Goal: Task Accomplishment & Management: Manage account settings

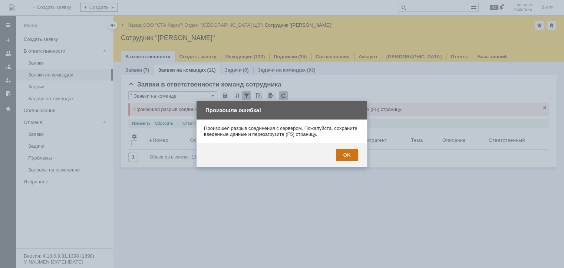
click at [347, 155] on div "OK" at bounding box center [347, 155] width 22 height 12
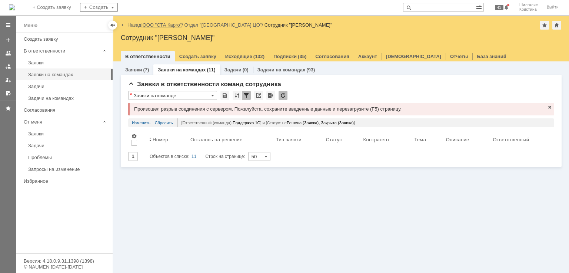
click at [162, 23] on link "ООО "СТА Карго"" at bounding box center [162, 25] width 39 height 6
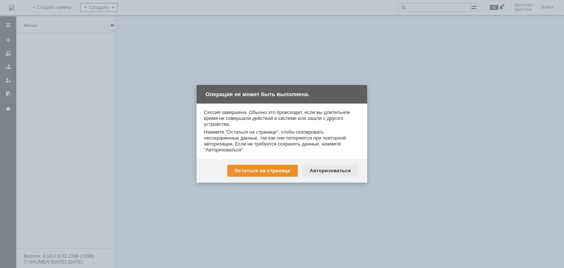
click at [323, 170] on div "Авторизоваться" at bounding box center [330, 171] width 56 height 12
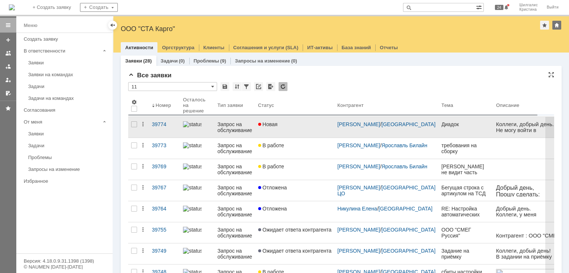
click at [298, 126] on div "Новая" at bounding box center [294, 125] width 73 height 6
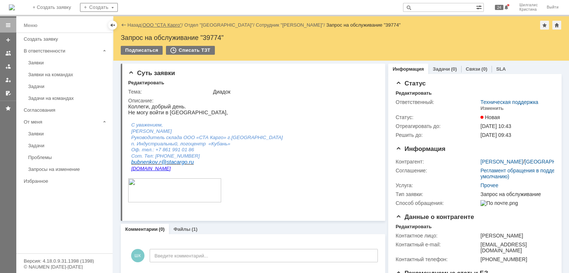
click at [170, 24] on link "ООО "СТА Карго"" at bounding box center [162, 25] width 39 height 6
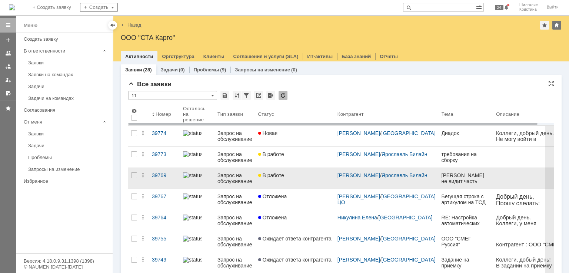
click at [286, 176] on div "В работе" at bounding box center [294, 176] width 73 height 6
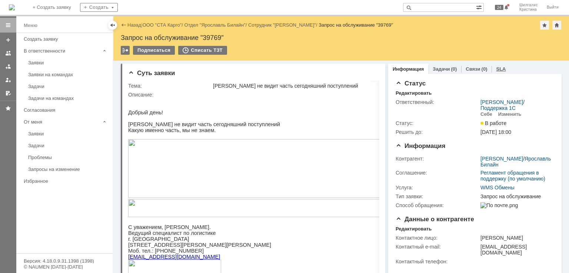
click at [498, 67] on link "SLA" at bounding box center [501, 69] width 10 height 6
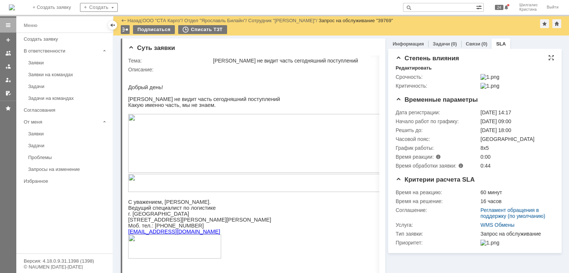
drag, startPoint x: 465, startPoint y: 199, endPoint x: 423, endPoint y: 98, distance: 109.6
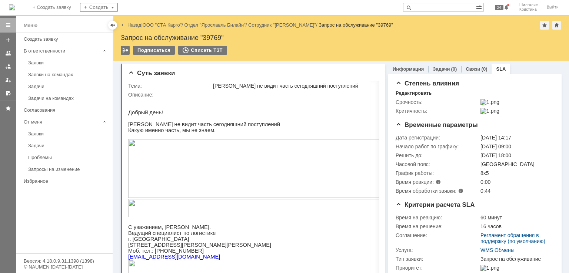
click at [166, 26] on link "ООО "СТА Карго"" at bounding box center [162, 25] width 39 height 6
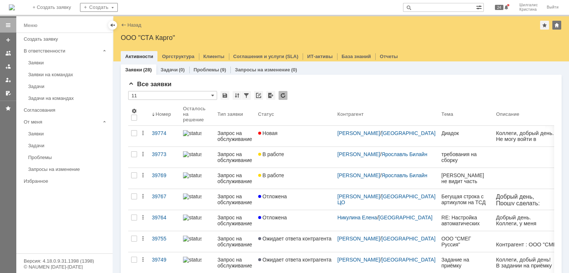
click at [298, 220] on div "Отложена" at bounding box center [294, 218] width 73 height 6
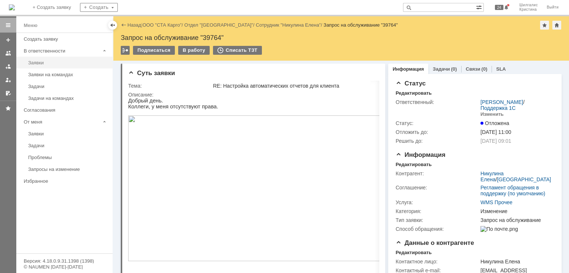
click at [48, 60] on div "Заявки" at bounding box center [68, 63] width 80 height 6
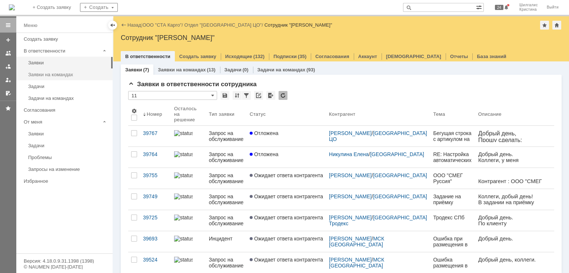
click at [53, 75] on div "Заявки на командах" at bounding box center [68, 75] width 80 height 6
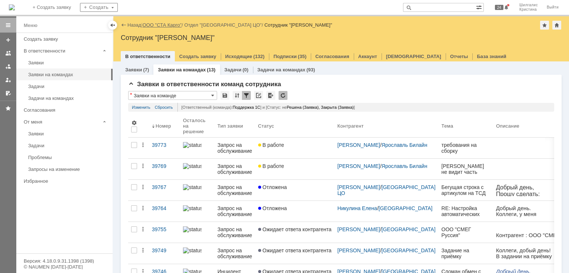
click at [155, 24] on link "ООО "СТА Карго"" at bounding box center [162, 25] width 39 height 6
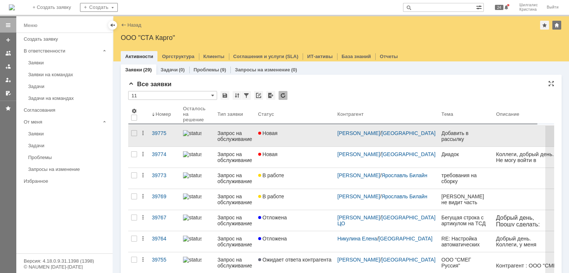
click at [289, 127] on link "Новая" at bounding box center [294, 136] width 79 height 21
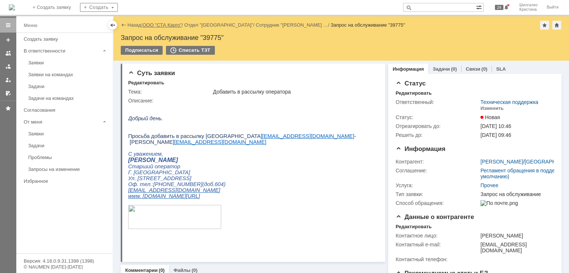
click at [152, 24] on link "ООО "СТА Карго"" at bounding box center [162, 25] width 39 height 6
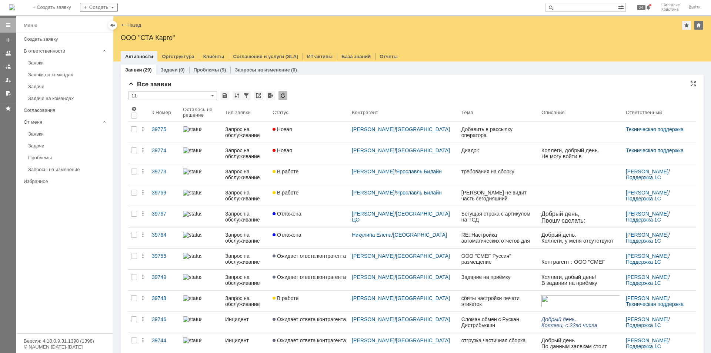
click at [398, 90] on div "Все заявки * 11 Результаты поиска: 1 2 Следующая > Объектов в списке: посчитать…" at bounding box center [412, 321] width 568 height 481
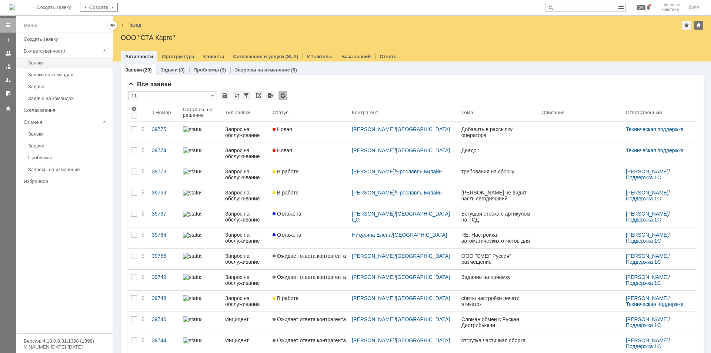
click at [57, 65] on div "Заявки" at bounding box center [68, 63] width 80 height 6
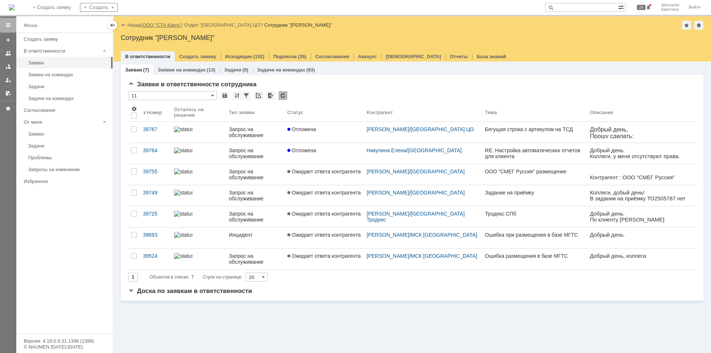
click at [167, 25] on link "ООО "СТА Карго"" at bounding box center [162, 25] width 39 height 6
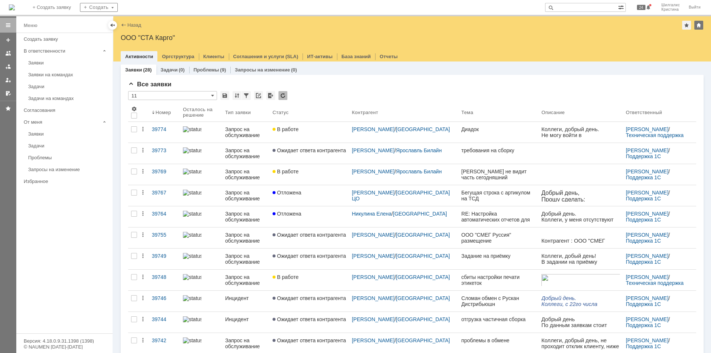
click at [488, 137] on link "Диадок" at bounding box center [499, 132] width 80 height 21
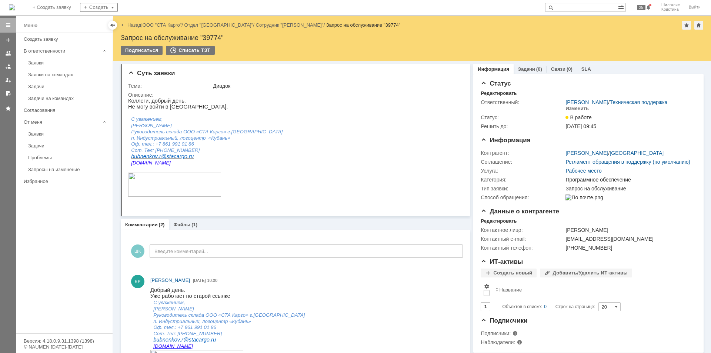
click at [572, 7] on input "text" at bounding box center [581, 7] width 73 height 9
type input "39524"
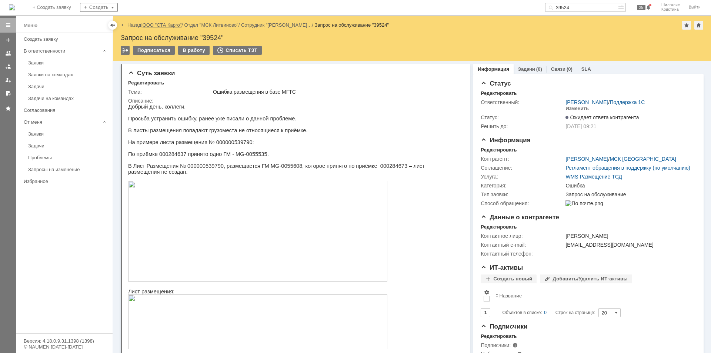
click at [169, 23] on link "ООО "СТА Карго"" at bounding box center [162, 25] width 39 height 6
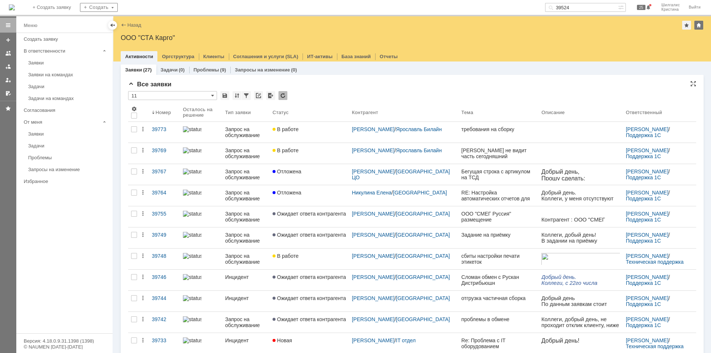
click at [331, 83] on div "Все заявки" at bounding box center [412, 84] width 568 height 7
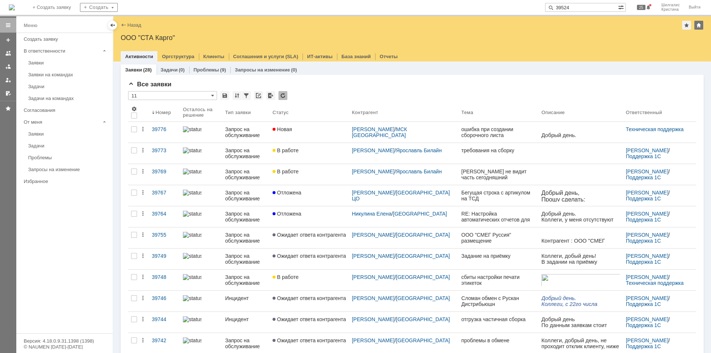
type input "39524"
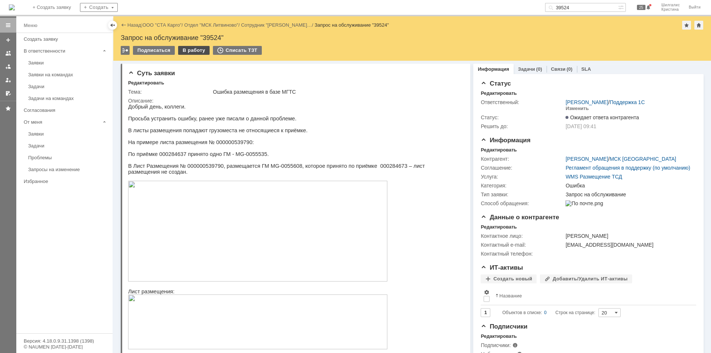
click at [187, 50] on div "В работу" at bounding box center [193, 50] width 31 height 9
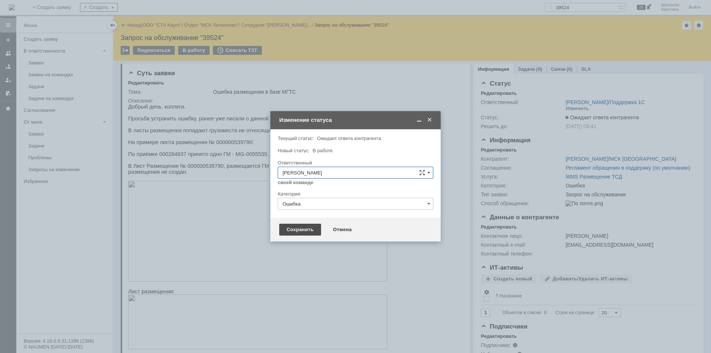
click at [305, 231] on div "Сохранить" at bounding box center [300, 230] width 42 height 12
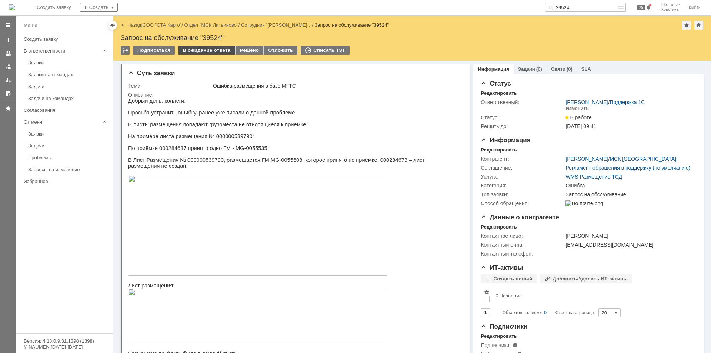
click at [207, 49] on div "В ожидание ответа" at bounding box center [206, 50] width 57 height 9
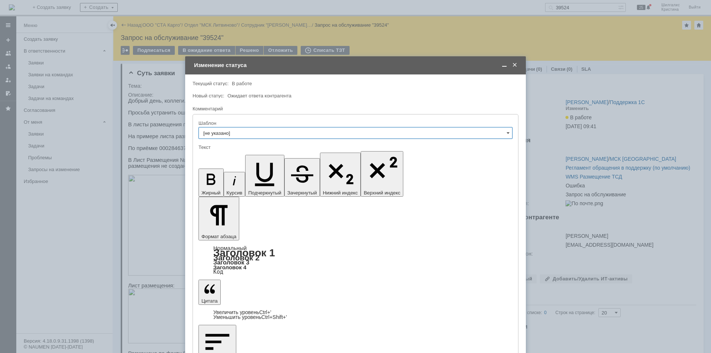
click at [516, 66] on span at bounding box center [514, 65] width 7 height 7
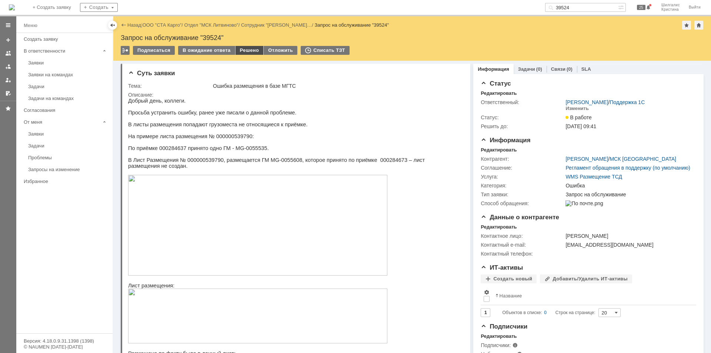
click at [239, 46] on div "Решено" at bounding box center [250, 50] width 28 height 9
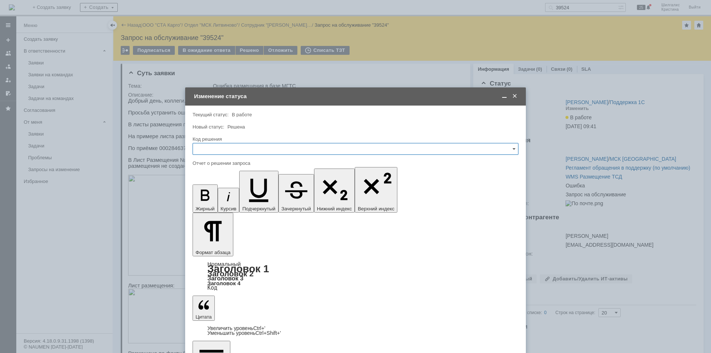
click at [225, 150] on input "text" at bounding box center [356, 149] width 326 height 12
click at [211, 249] on span "Решено" at bounding box center [355, 248] width 316 height 6
type input "Решено"
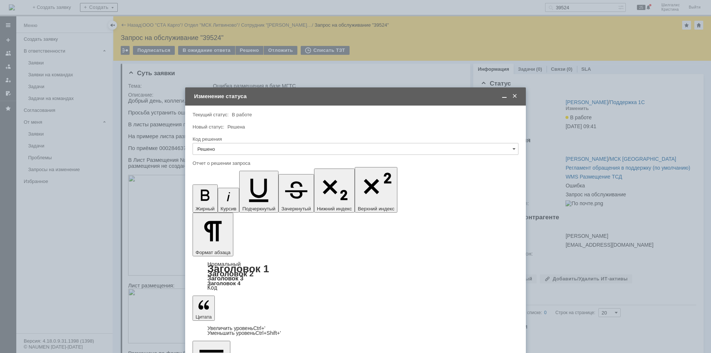
drag, startPoint x: 313, startPoint y: 2160, endPoint x: 159, endPoint y: 2140, distance: 154.7
copy div "Ошибку воспроизвели, исправление будет в рамках Jira [URL][TECHNICAL_ID]"
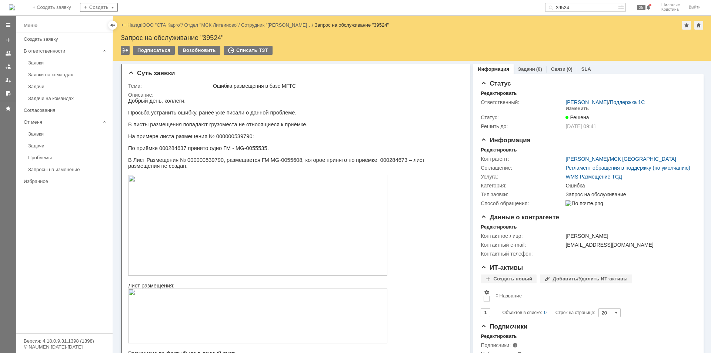
scroll to position [0, 0]
click at [581, 8] on input "39524" at bounding box center [581, 7] width 73 height 9
type input "39693"
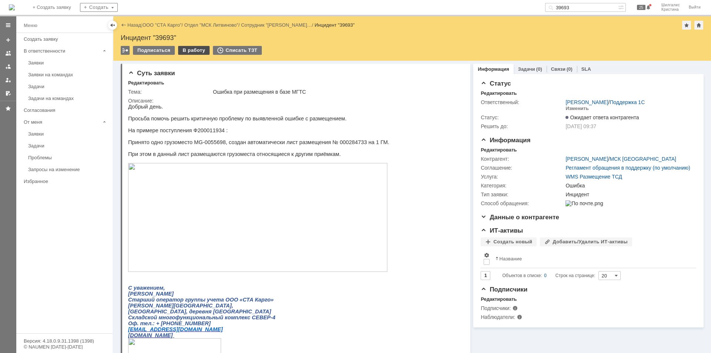
click at [187, 50] on div "В работу" at bounding box center [193, 50] width 31 height 9
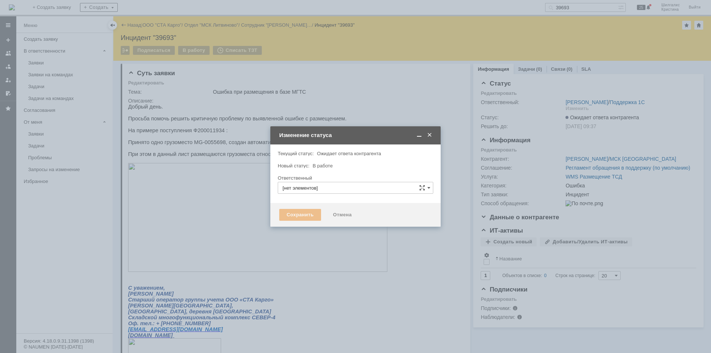
type input "[PERSON_NAME]"
type input "Ошибка"
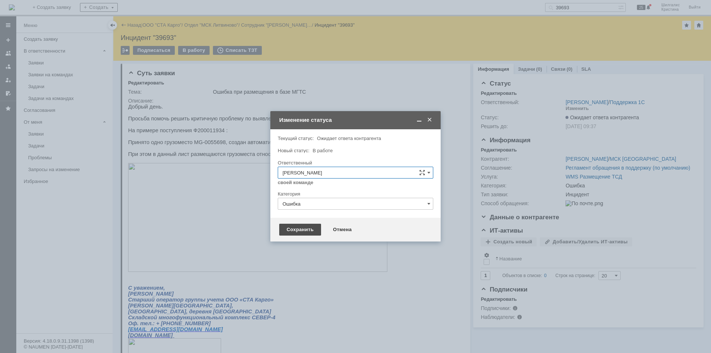
click at [303, 228] on div "Сохранить" at bounding box center [300, 230] width 42 height 12
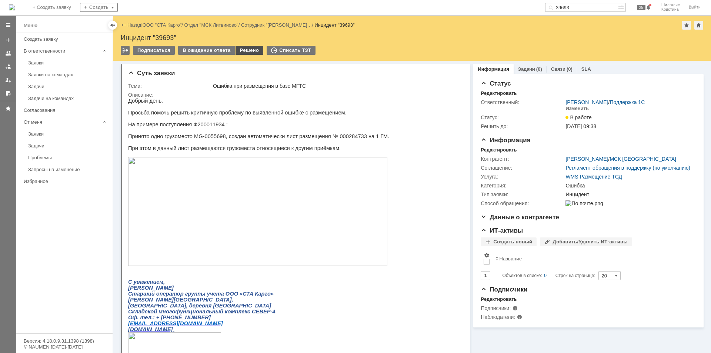
click at [243, 50] on div "Решено" at bounding box center [250, 50] width 28 height 9
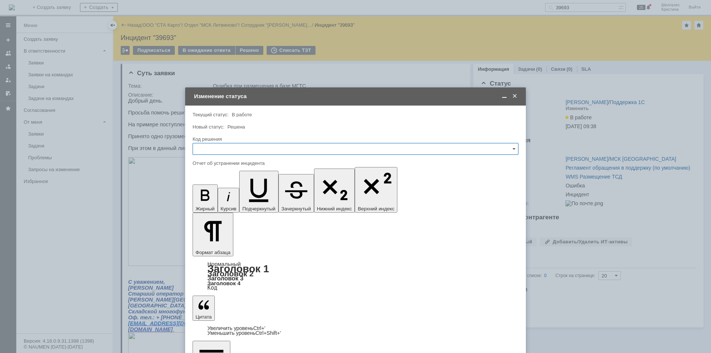
drag, startPoint x: 229, startPoint y: 148, endPoint x: 229, endPoint y: 153, distance: 5.2
click at [229, 147] on input "text" at bounding box center [356, 149] width 326 height 12
click at [215, 245] on div "Решено" at bounding box center [355, 248] width 325 height 12
type input "Решено"
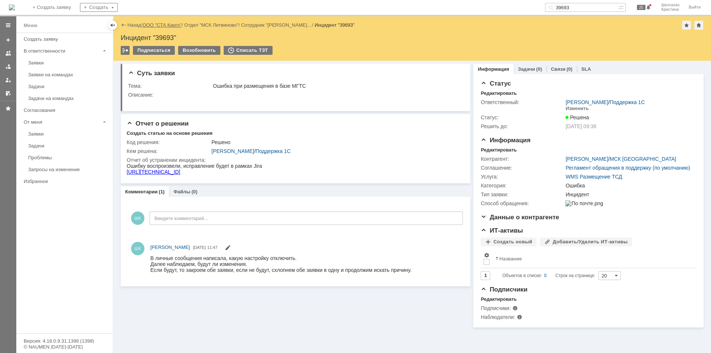
click at [170, 23] on link "ООО "СТА Карго"" at bounding box center [162, 25] width 39 height 6
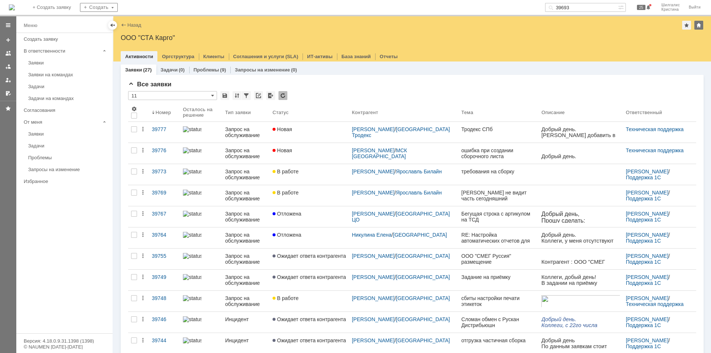
drag, startPoint x: 584, startPoint y: 6, endPoint x: 519, endPoint y: 2, distance: 65.3
click at [521, 4] on div "На домашнюю + Создать заявку Создать 39693 25 Шилгалис [PERSON_NAME]" at bounding box center [355, 8] width 711 height 16
type input "39725"
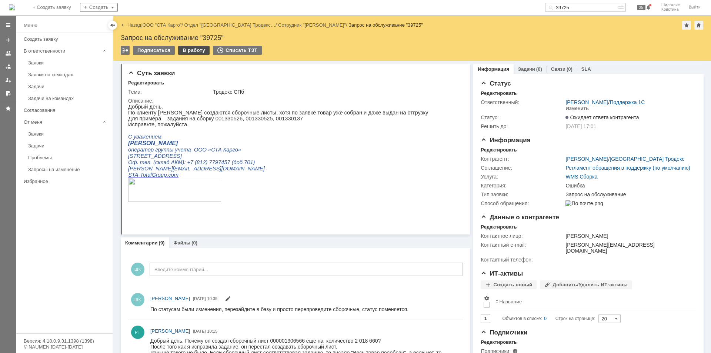
click at [185, 50] on div "В работу" at bounding box center [193, 50] width 31 height 9
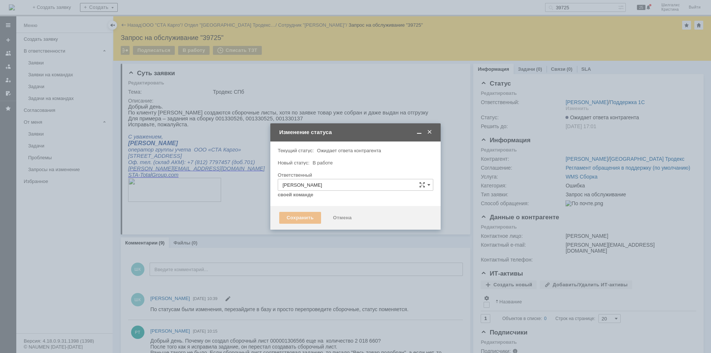
type input "Ошибка"
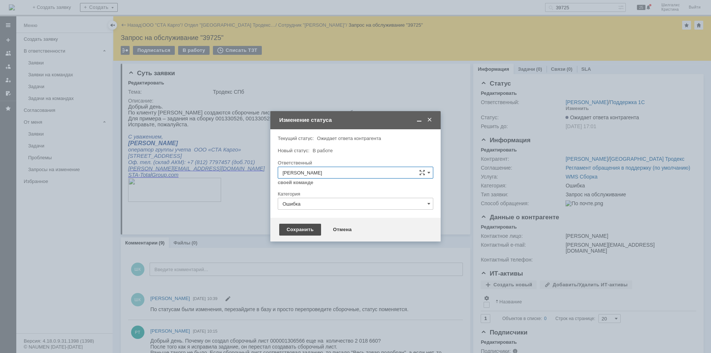
click at [312, 225] on div "Сохранить" at bounding box center [300, 230] width 42 height 12
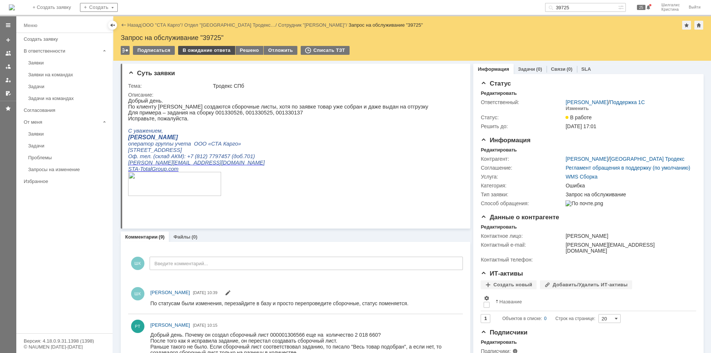
click at [210, 50] on div "В ожидание ответа" at bounding box center [206, 50] width 57 height 9
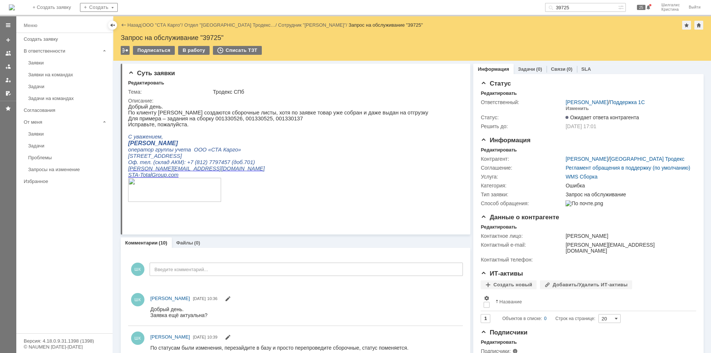
click at [587, 6] on input "39725" at bounding box center [581, 7] width 73 height 9
click at [584, 8] on input "39725" at bounding box center [581, 7] width 73 height 9
click at [575, 9] on input "39725" at bounding box center [581, 7] width 73 height 9
click at [576, 7] on input "39725" at bounding box center [581, 7] width 73 height 9
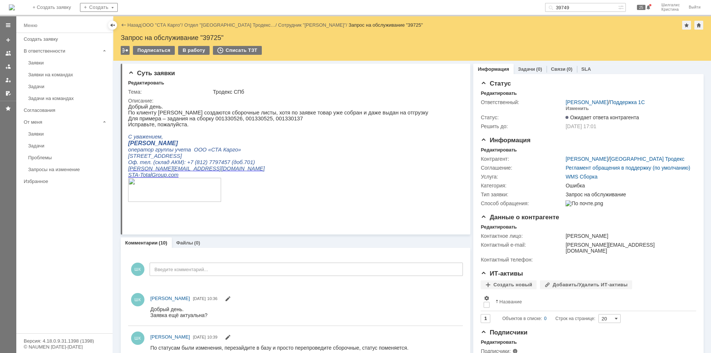
type input "39749"
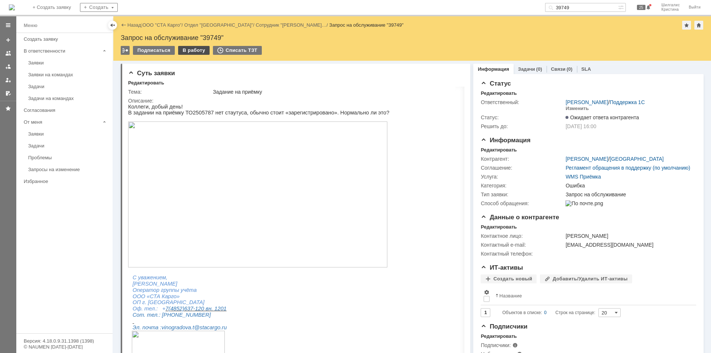
click at [193, 48] on div "В работу" at bounding box center [193, 50] width 31 height 9
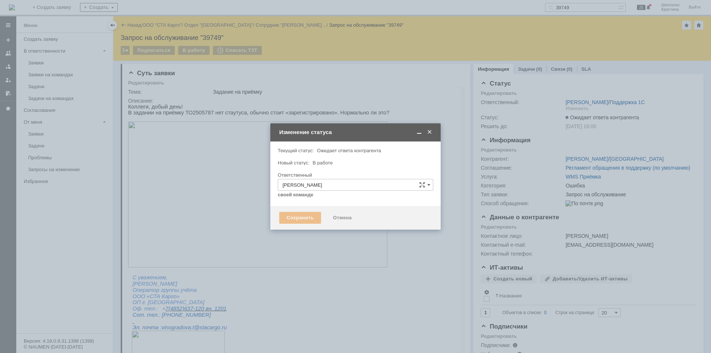
type input "Ошибка"
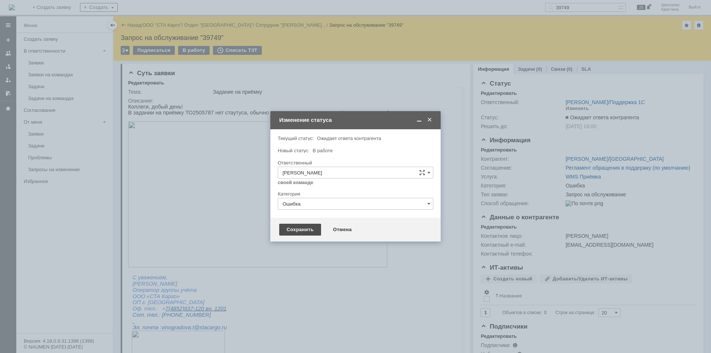
click at [304, 230] on div "Сохранить" at bounding box center [300, 230] width 42 height 12
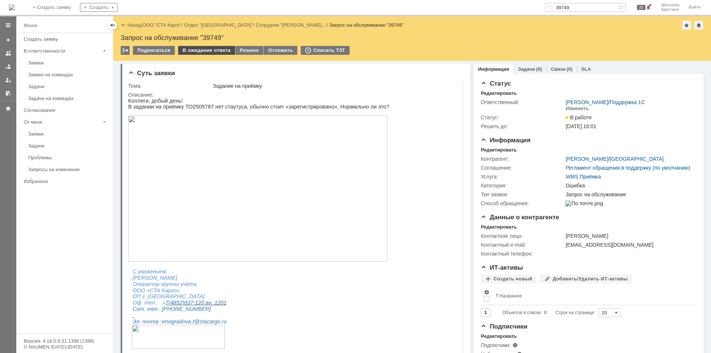
click at [213, 52] on div "В ожидание ответа" at bounding box center [206, 50] width 57 height 9
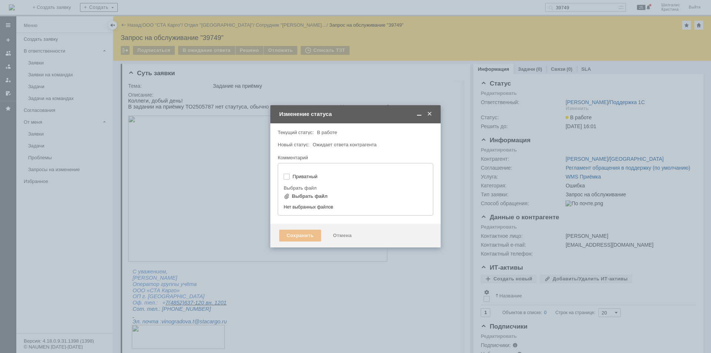
type input "[не указано]"
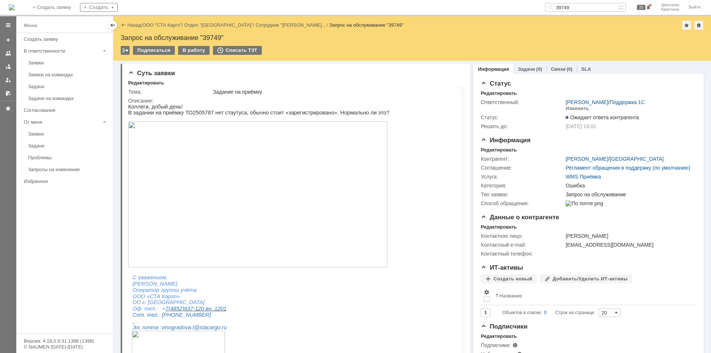
click at [584, 6] on input "39749" at bounding box center [581, 7] width 73 height 9
click at [583, 7] on input "39749" at bounding box center [581, 7] width 73 height 9
type input "39725"
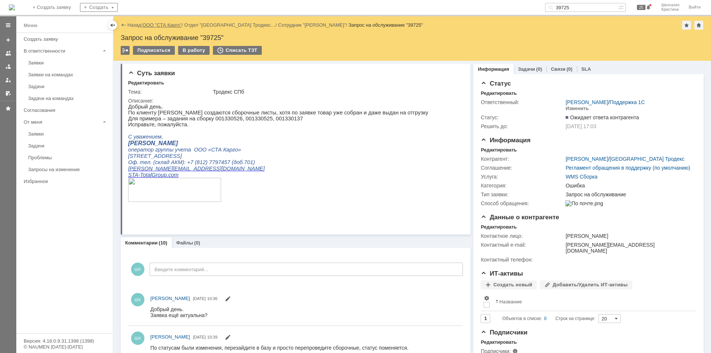
click at [167, 25] on link "ООО "СТА Карго"" at bounding box center [162, 25] width 39 height 6
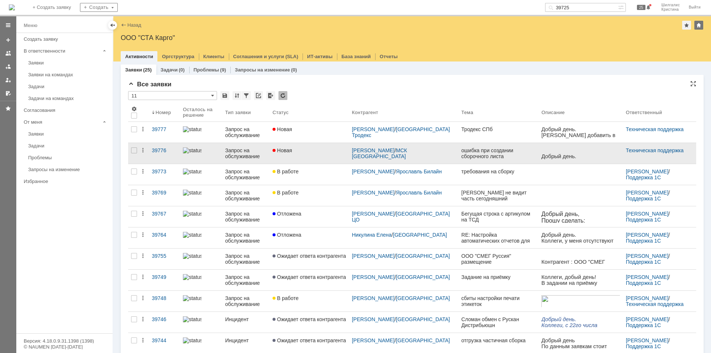
click at [318, 150] on div "Новая" at bounding box center [309, 150] width 73 height 6
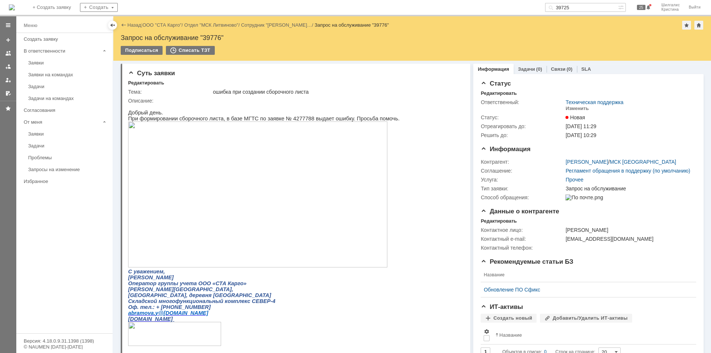
click at [199, 177] on img at bounding box center [257, 195] width 259 height 146
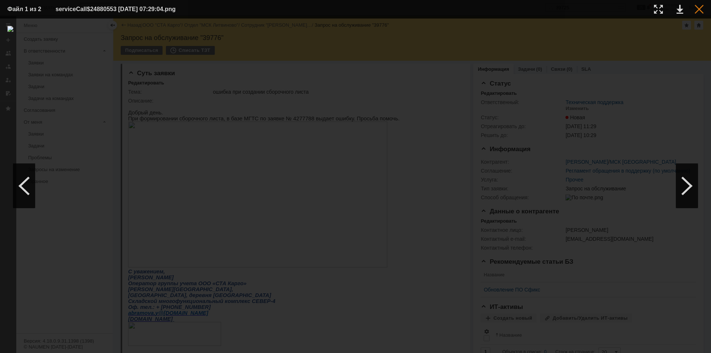
click at [701, 10] on div at bounding box center [699, 9] width 9 height 9
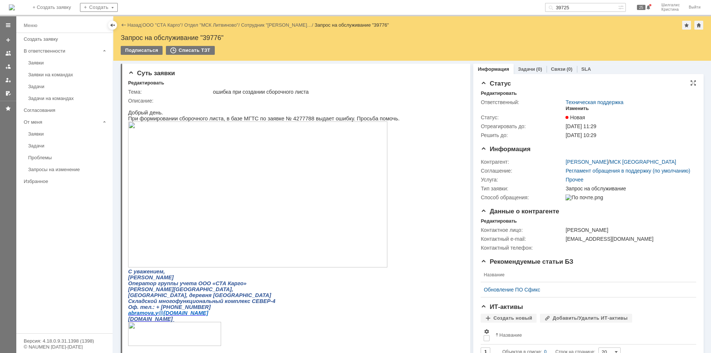
click at [577, 107] on div "Изменить" at bounding box center [577, 109] width 23 height 6
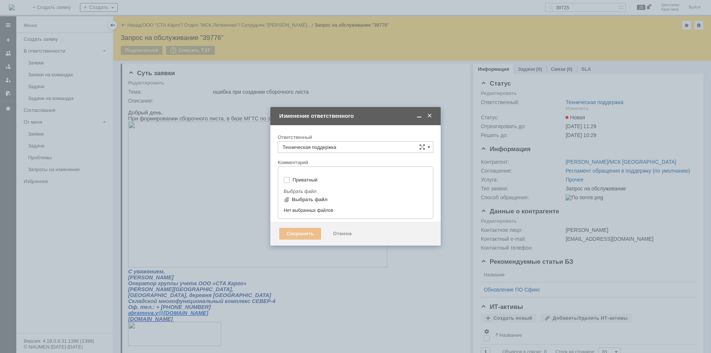
type input "[не указано]"
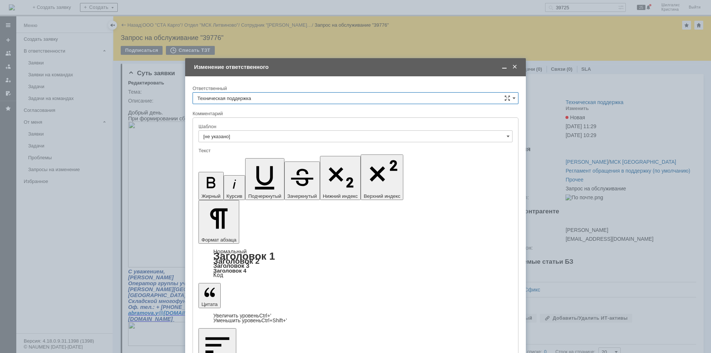
click at [256, 95] on input "Техническая поддержка" at bounding box center [356, 98] width 326 height 12
click at [252, 136] on span "[PERSON_NAME]" at bounding box center [355, 136] width 316 height 6
type input "[PERSON_NAME]"
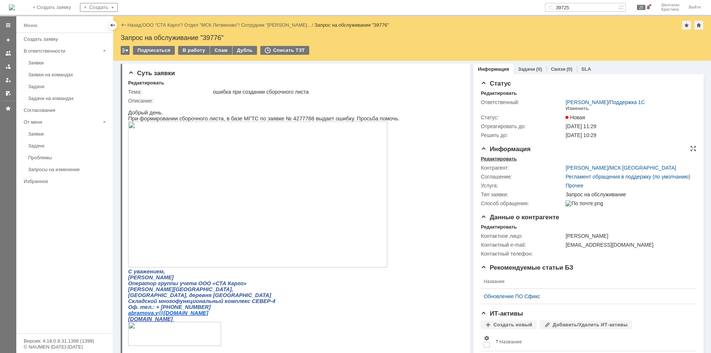
click at [507, 158] on div "Редактировать" at bounding box center [499, 159] width 36 height 6
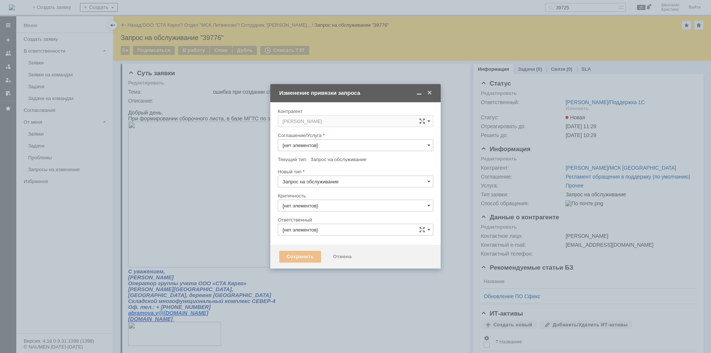
type input "[PERSON_NAME]"
type input "Прочее"
type input "3. Низкая"
type input "[не указано]"
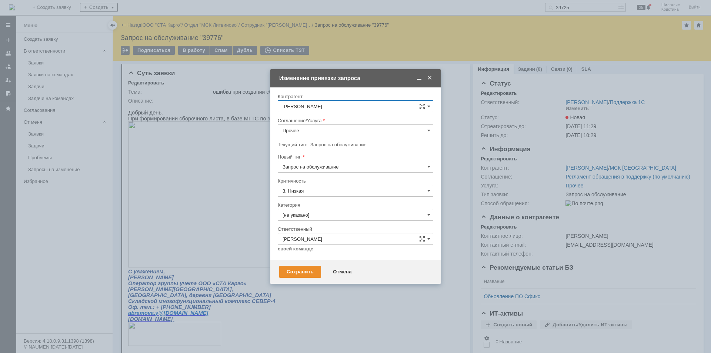
click at [310, 132] on input "Прочее" at bounding box center [356, 130] width 156 height 12
click at [318, 194] on span "WMS Сборка" at bounding box center [356, 195] width 146 height 6
type input "WMS Сборка"
click at [309, 212] on input "[не указано]" at bounding box center [356, 215] width 156 height 12
click at [307, 275] on span "Ошибка" at bounding box center [356, 278] width 146 height 6
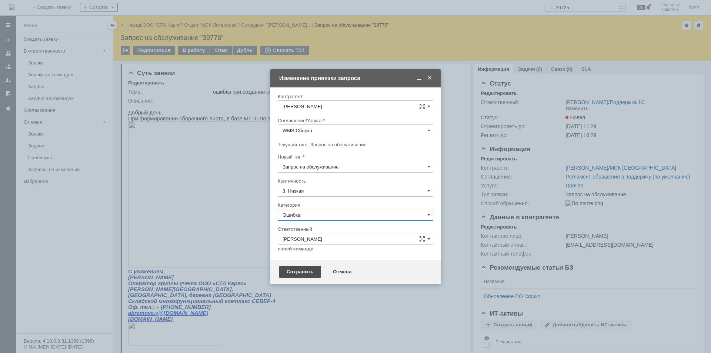
click at [304, 273] on div "Сохранить" at bounding box center [300, 272] width 42 height 12
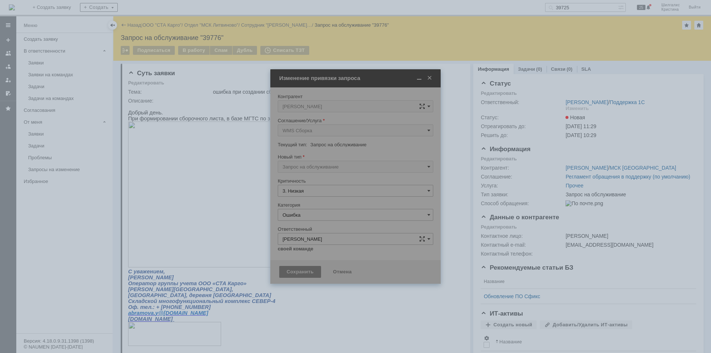
type input "Ошибка"
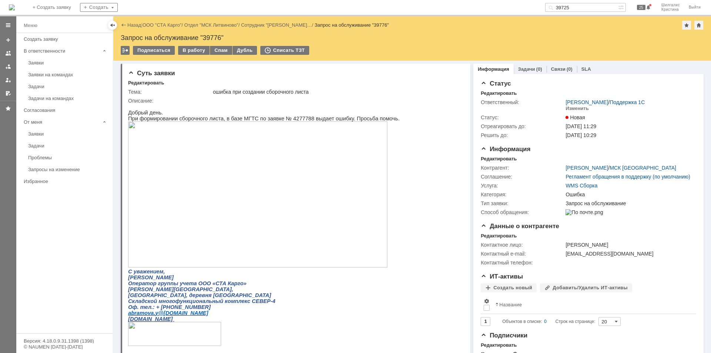
click at [288, 119] on p "При формировании сборочного листа, в базе МГТС по заявке № 4277788 выдает ошибк…" at bounding box center [264, 119] width 272 height 6
copy p "4277788"
click at [205, 183] on img at bounding box center [257, 195] width 259 height 146
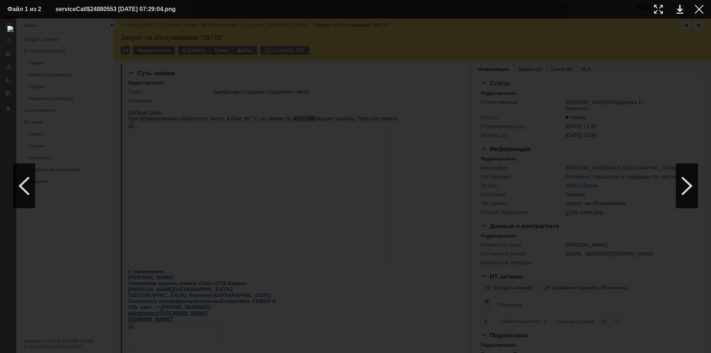
click at [688, 85] on div at bounding box center [355, 186] width 697 height 320
click at [700, 7] on div at bounding box center [699, 9] width 9 height 9
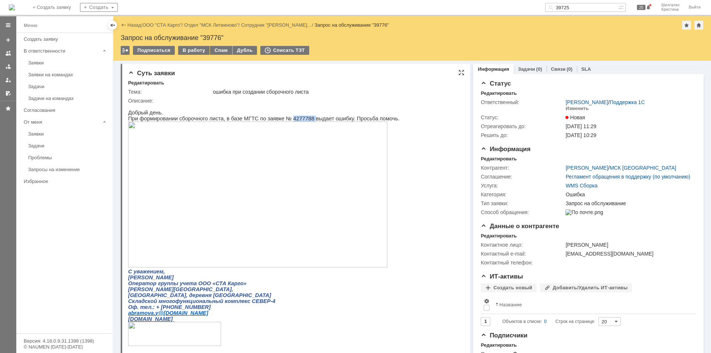
click at [248, 220] on img at bounding box center [257, 195] width 259 height 146
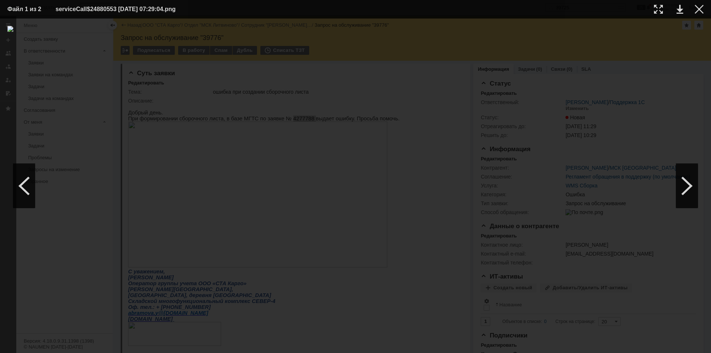
click at [701, 76] on div at bounding box center [355, 186] width 697 height 320
drag, startPoint x: 696, startPoint y: 9, endPoint x: 685, endPoint y: 23, distance: 18.2
click at [696, 9] on div at bounding box center [699, 9] width 9 height 9
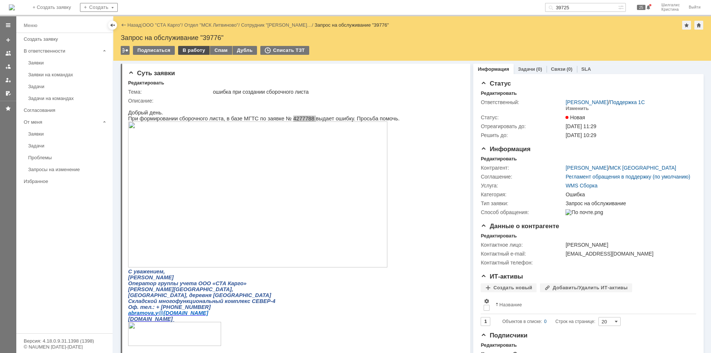
drag, startPoint x: 192, startPoint y: 50, endPoint x: 199, endPoint y: 52, distance: 7.2
click at [192, 51] on div "В работу" at bounding box center [193, 50] width 31 height 9
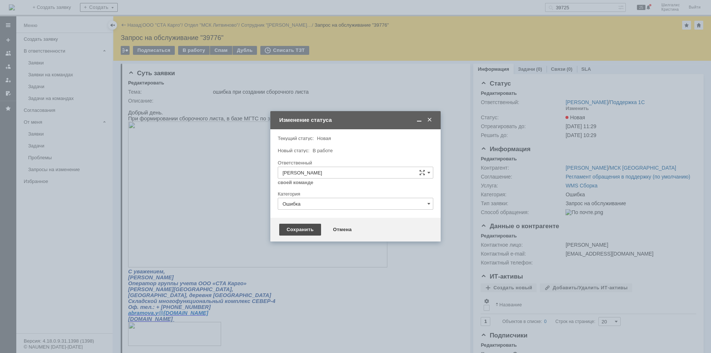
click at [295, 231] on div "Сохранить" at bounding box center [300, 230] width 42 height 12
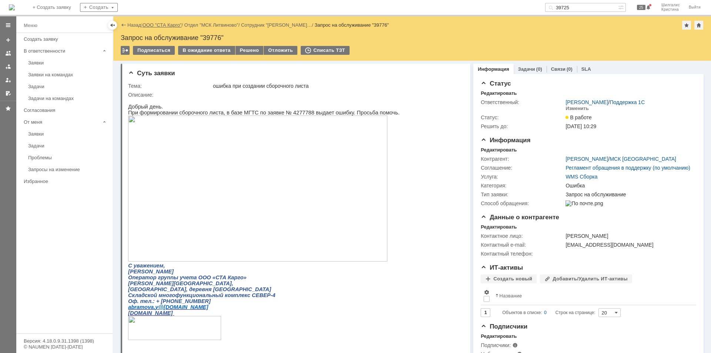
click at [172, 22] on link "ООО "СТА Карго"" at bounding box center [162, 25] width 39 height 6
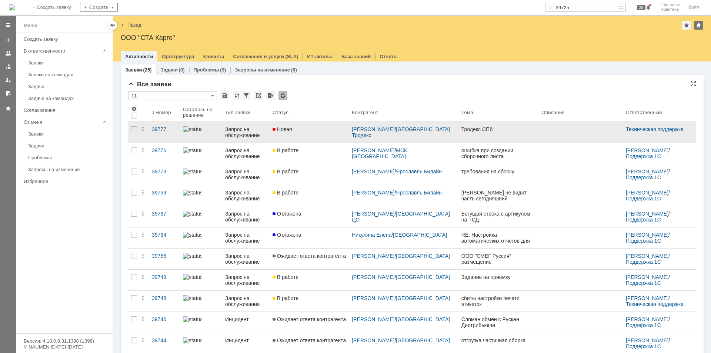
click at [325, 130] on div "Новая" at bounding box center [309, 129] width 73 height 6
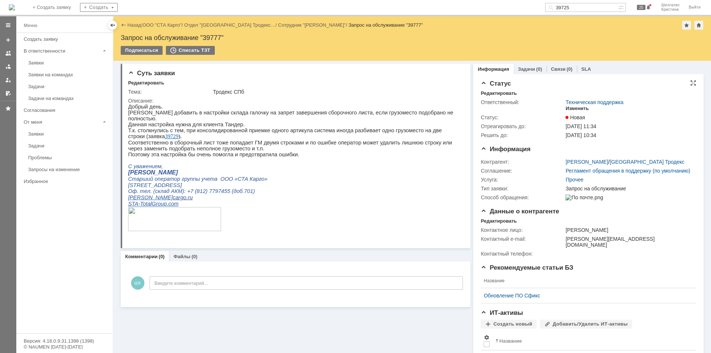
click at [574, 107] on div "Изменить" at bounding box center [577, 109] width 23 height 6
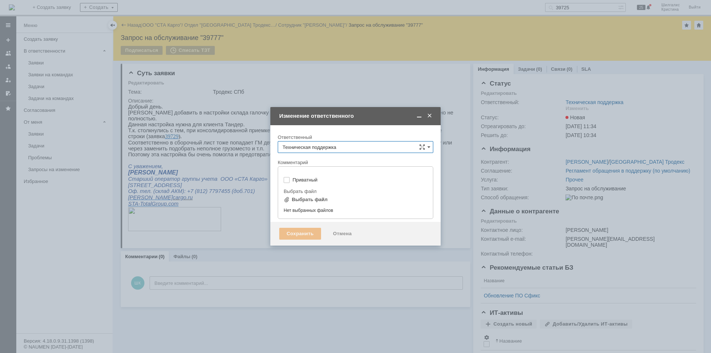
type input "[не указано]"
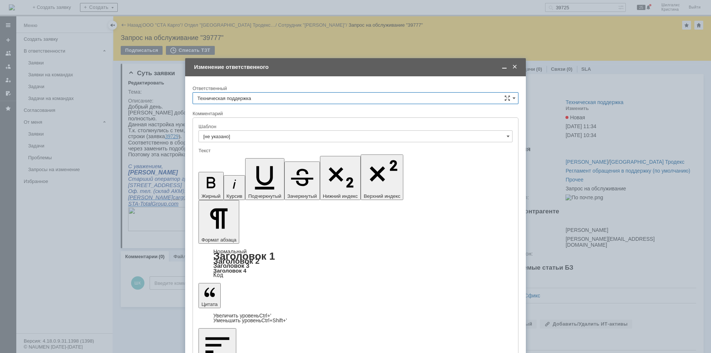
click at [288, 97] on input "Техническая поддержка" at bounding box center [356, 98] width 326 height 12
click at [230, 139] on span "[PERSON_NAME]" at bounding box center [355, 136] width 316 height 6
type input "[PERSON_NAME]"
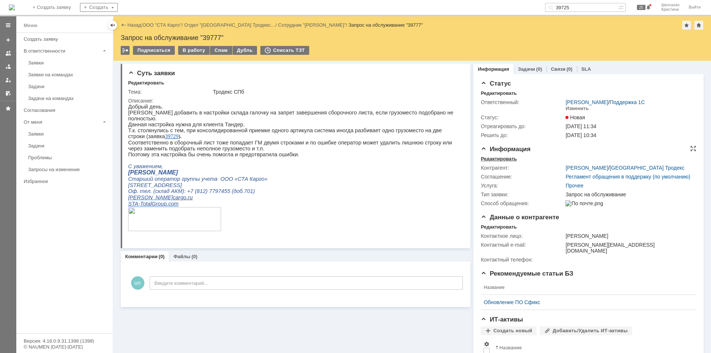
click at [500, 157] on div "Редактировать" at bounding box center [499, 159] width 36 height 6
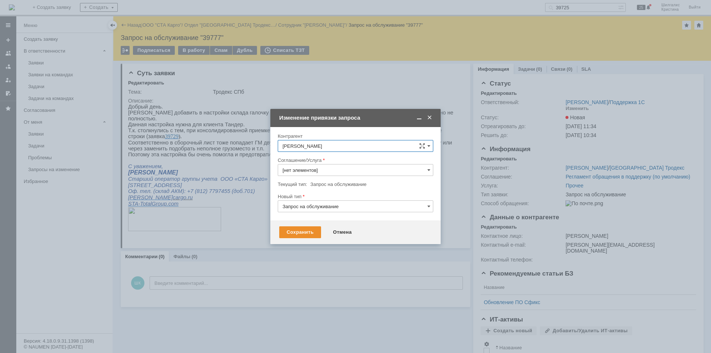
type input "Прочее"
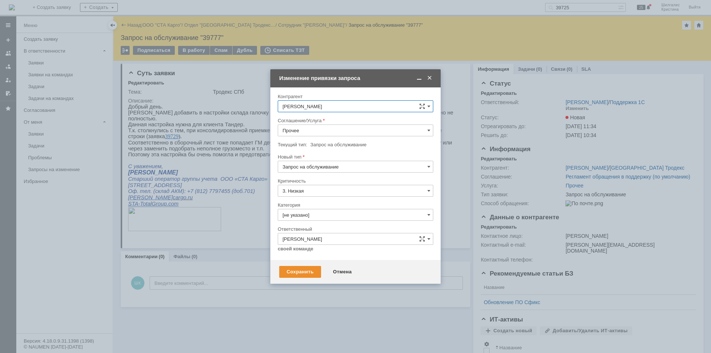
click at [308, 132] on input "Прочее" at bounding box center [356, 130] width 156 height 12
click at [304, 199] on div "WMS Сборка" at bounding box center [355, 195] width 155 height 12
type input "WMS Сборка"
click at [313, 213] on input "[не указано]" at bounding box center [356, 215] width 156 height 12
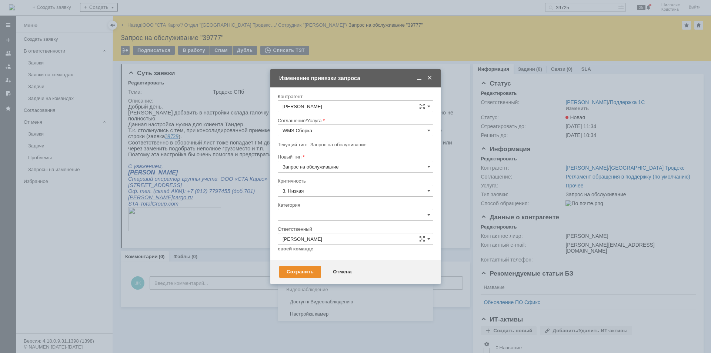
drag, startPoint x: 308, startPoint y: 253, endPoint x: 309, endPoint y: 258, distance: 4.5
click at [309, 253] on span "Изменение" at bounding box center [356, 253] width 146 height 6
type input "Изменение"
click at [308, 270] on div "Сохранить" at bounding box center [300, 272] width 42 height 12
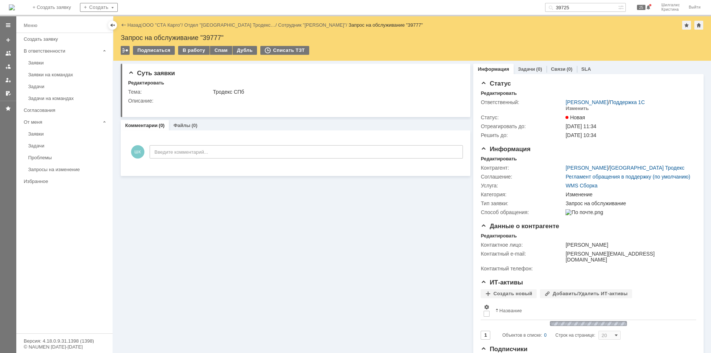
scroll to position [0, 0]
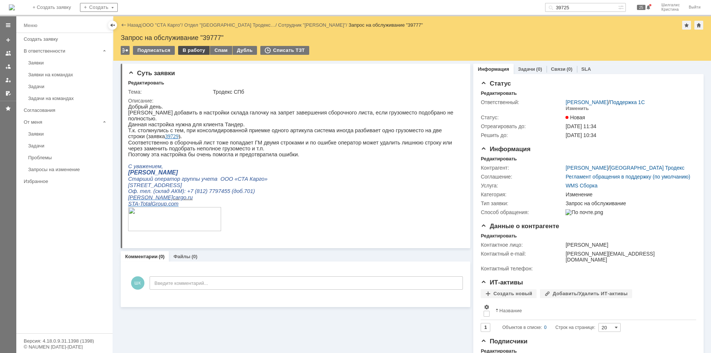
click at [190, 51] on div "В работу" at bounding box center [193, 50] width 31 height 9
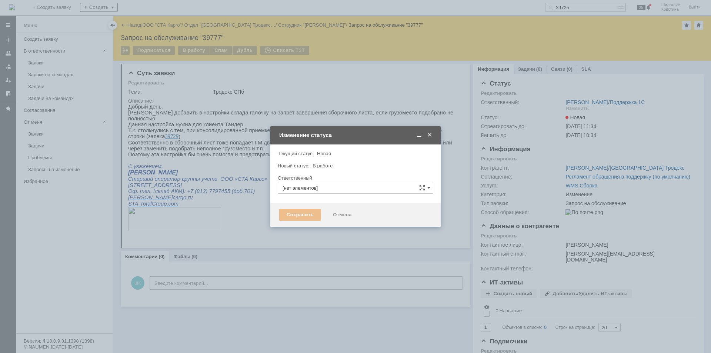
type input "[PERSON_NAME]"
type input "Изменение"
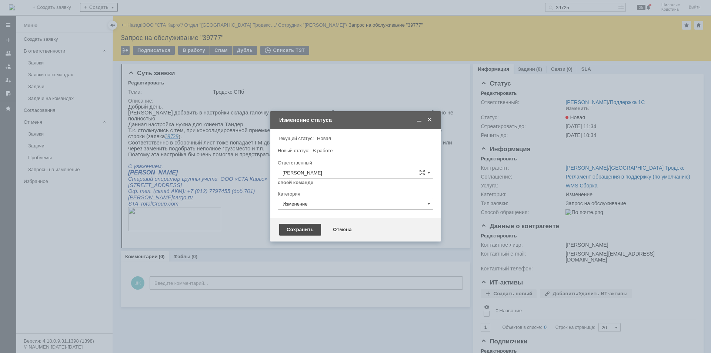
click at [298, 232] on div "Сохранить" at bounding box center [300, 230] width 42 height 12
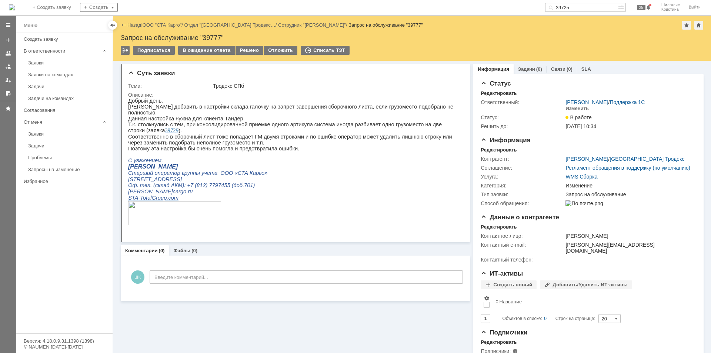
click at [214, 35] on div "Запрос на обслуживание "39777"" at bounding box center [412, 37] width 583 height 7
click at [214, 34] on div "Назад | ООО "СТА Карго" / Отдел "[GEOGRAPHIC_DATA] Тродекс… / Сотрудник "[PERSO…" at bounding box center [412, 38] width 598 height 44
click at [213, 39] on div "Запрос на обслуживание "39777"" at bounding box center [412, 37] width 583 height 7
copy div "39777"
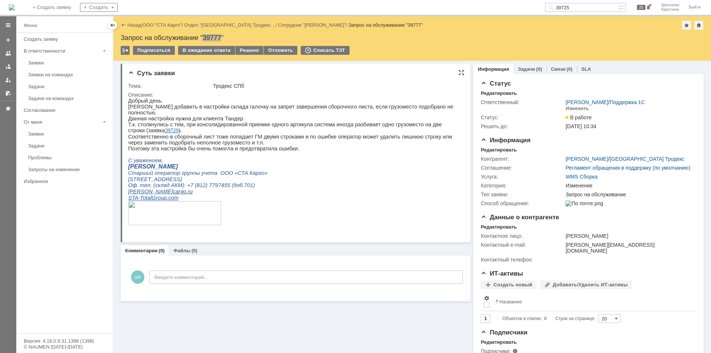
click at [277, 122] on p "Т.к. столкнулись с тем, при консолидированной приемке одного артикула система и…" at bounding box center [292, 128] width 329 height 12
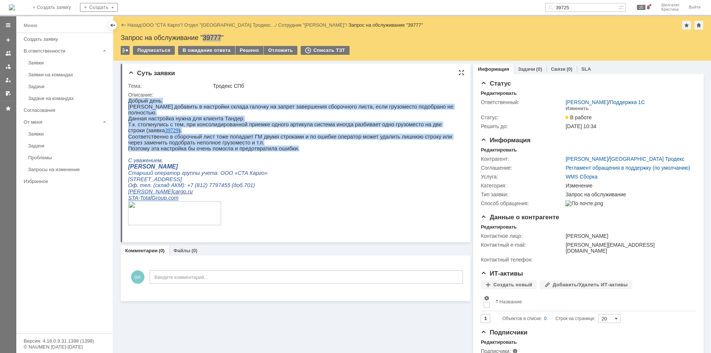
drag, startPoint x: 288, startPoint y: 149, endPoint x: 127, endPoint y: 102, distance: 167.6
click at [128, 102] on html "Добрый день. Прошу добавить в настройки склада галочку на запрет завершения сбо…" at bounding box center [292, 165] width 329 height 134
copy div "Добрый день. Прошу добавить в настройки склада галочку на запрет завершения сбо…"
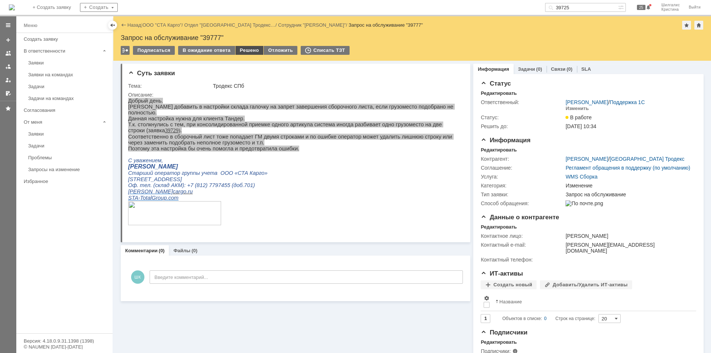
click at [239, 47] on div "Решено" at bounding box center [250, 50] width 28 height 9
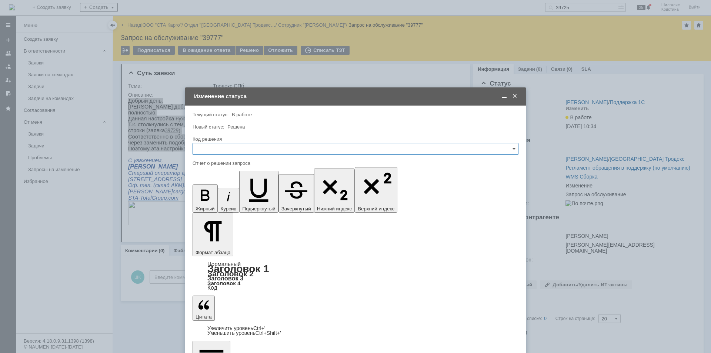
click at [235, 148] on input "text" at bounding box center [356, 149] width 326 height 12
click at [224, 245] on div "Решено" at bounding box center [355, 248] width 325 height 12
type input "Решено"
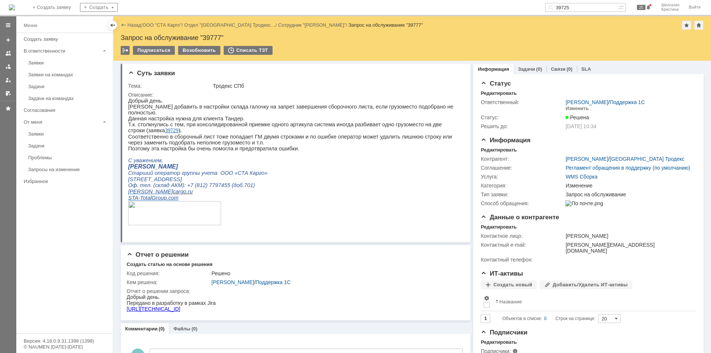
scroll to position [0, 0]
